Goal: Information Seeking & Learning: Compare options

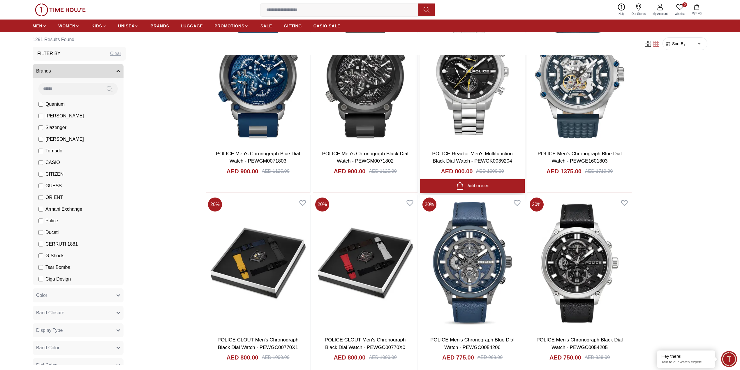
scroll to position [816, 0]
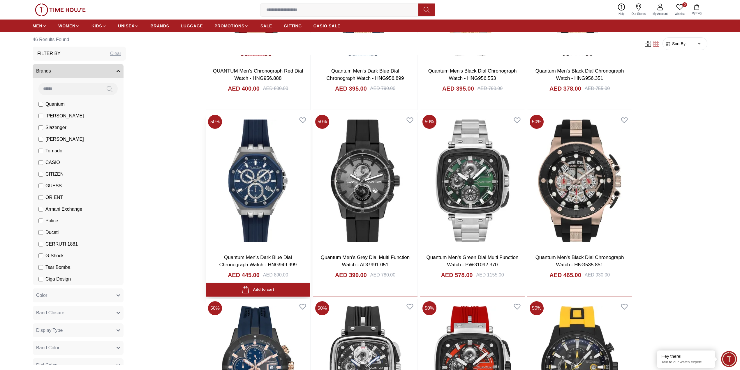
scroll to position [1515, 0]
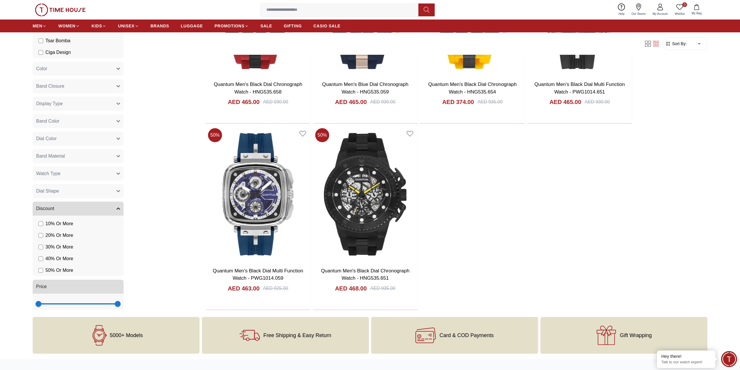
scroll to position [173, 0]
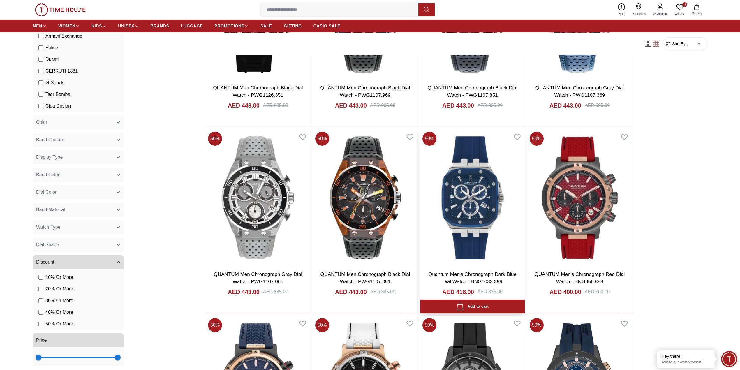
scroll to position [1631, 0]
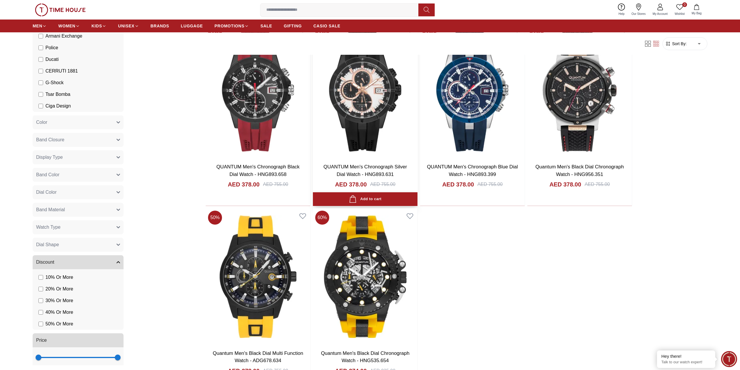
scroll to position [2020, 0]
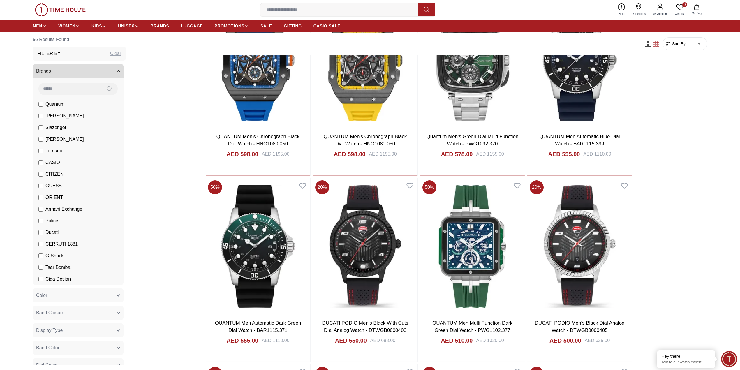
scroll to position [544, 0]
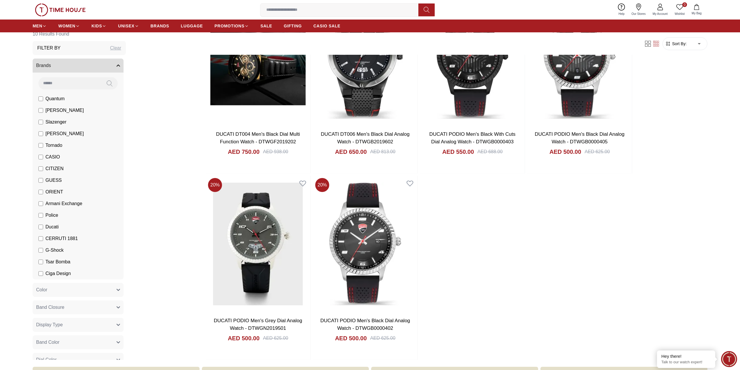
scroll to position [311, 0]
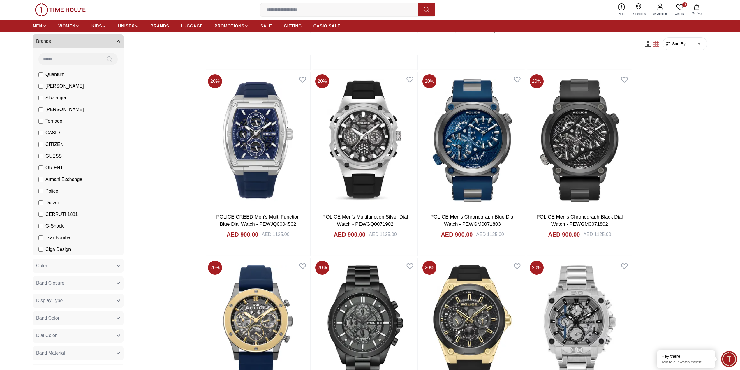
scroll to position [155, 0]
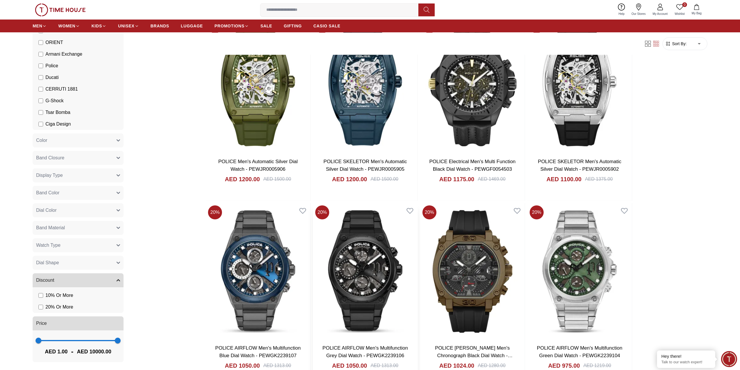
scroll to position [272, 0]
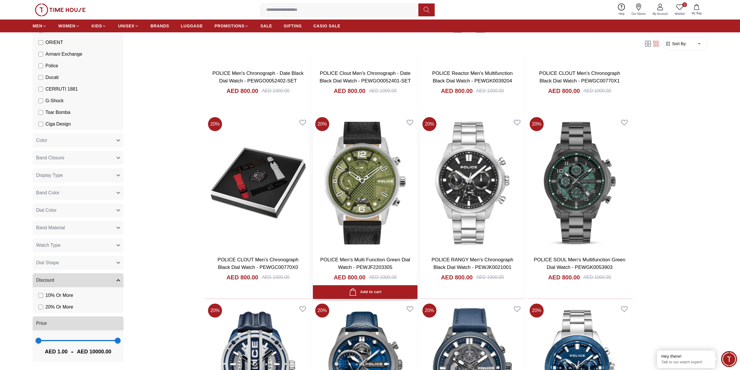
scroll to position [1126, 0]
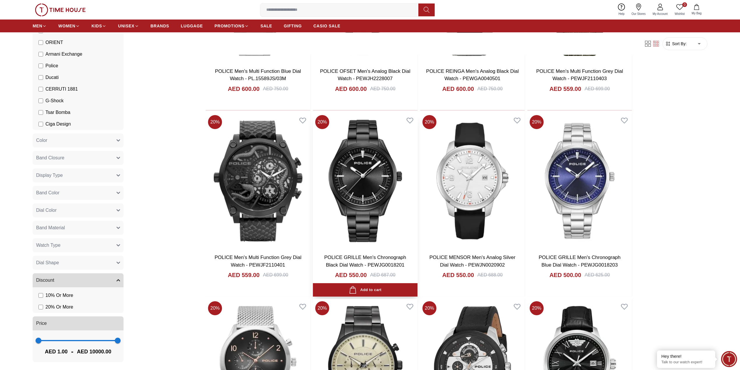
scroll to position [2366, 0]
